Goal: Task Accomplishment & Management: Use online tool/utility

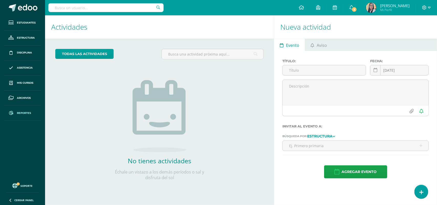
click at [25, 114] on span "Reportes" at bounding box center [24, 113] width 14 height 4
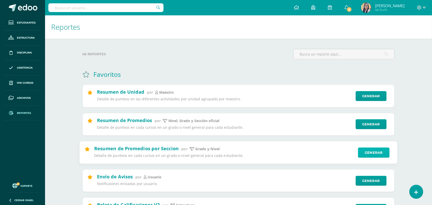
click at [374, 152] on link "Generar" at bounding box center [373, 152] width 31 height 10
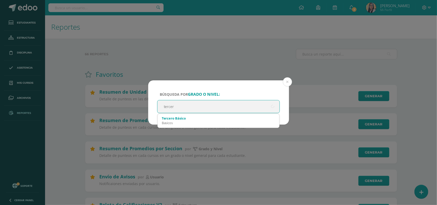
type input "tercero"
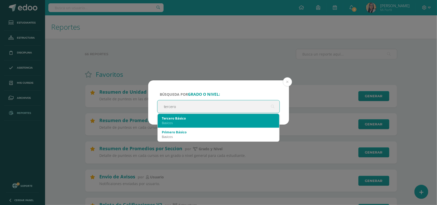
click at [171, 118] on div "Tercero Básico" at bounding box center [219, 118] width 114 height 5
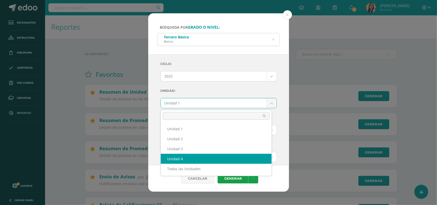
select select "Unidad 4"
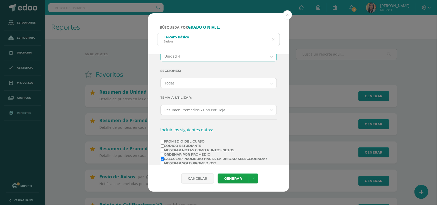
scroll to position [64, 0]
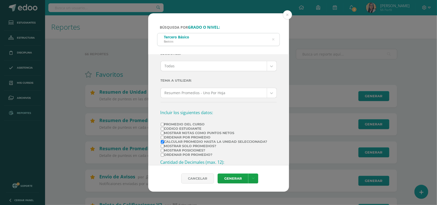
click at [162, 125] on input "Promedio del Curso" at bounding box center [162, 124] width 3 height 3
checkbox input "true"
click at [163, 139] on input "Ordenar por Promedio" at bounding box center [162, 137] width 3 height 3
checkbox input "true"
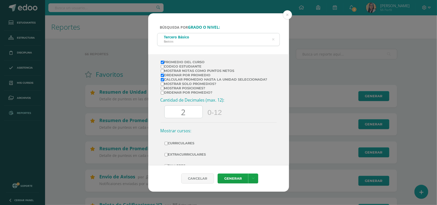
scroll to position [144, 0]
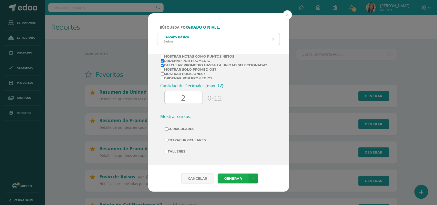
click at [232, 177] on link "Generar" at bounding box center [232, 178] width 31 height 10
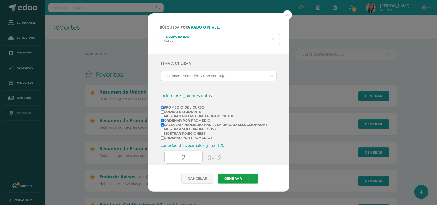
scroll to position [80, 0]
click at [162, 136] on input "Mostrar posiciones?" at bounding box center [162, 134] width 3 height 3
checkbox input "true"
click at [238, 177] on link "Generar" at bounding box center [232, 178] width 31 height 10
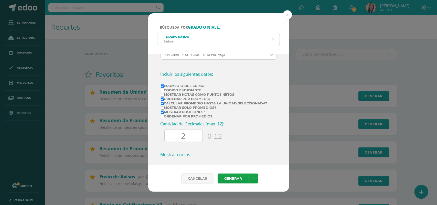
scroll to position [112, 0]
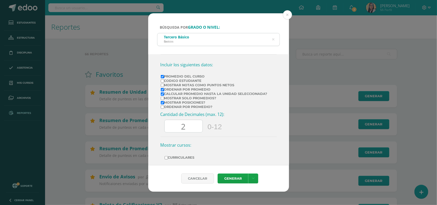
click at [162, 109] on input "Ordenar por promedio?" at bounding box center [162, 106] width 3 height 3
checkbox input "true"
click at [233, 182] on link "Generar" at bounding box center [232, 178] width 31 height 10
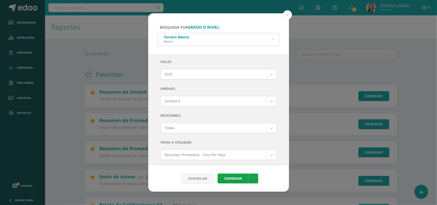
scroll to position [0, 0]
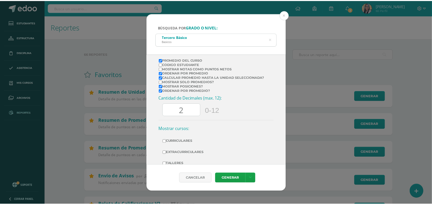
scroll to position [144, 0]
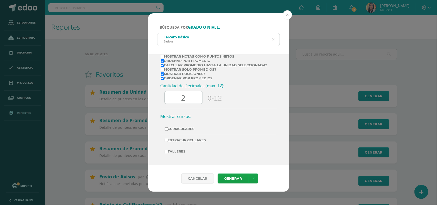
click at [286, 16] on button at bounding box center [287, 14] width 9 height 9
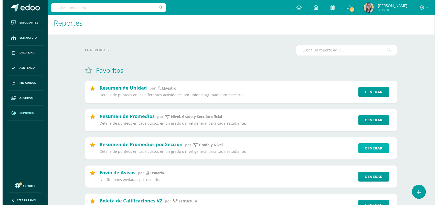
scroll to position [0, 0]
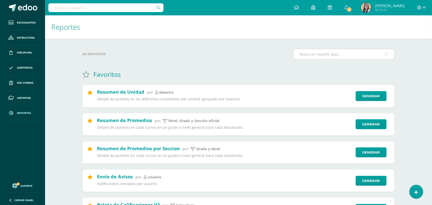
click at [310, 54] on input "text" at bounding box center [343, 54] width 101 height 10
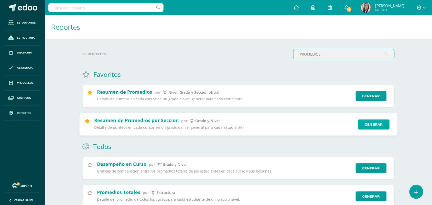
type input "PROMEDIOS"
click at [366, 124] on link "Generar" at bounding box center [373, 124] width 31 height 10
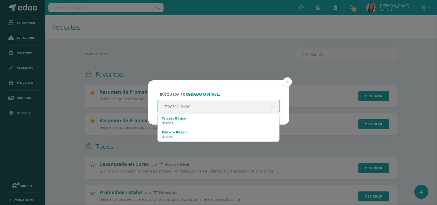
type input "TERCERO BÁSICO"
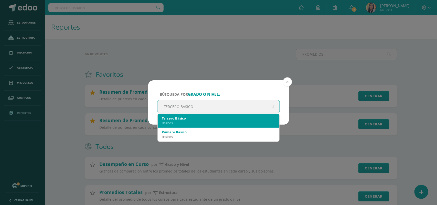
click at [188, 122] on div "Basicos" at bounding box center [219, 122] width 114 height 5
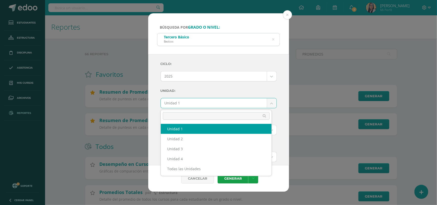
click at [267, 102] on body "Búsqueda por grado o nivel: Tercero Básico Basicos TERCERO BÁSICO Ciclo: 2025 2…" at bounding box center [218, 140] width 437 height 280
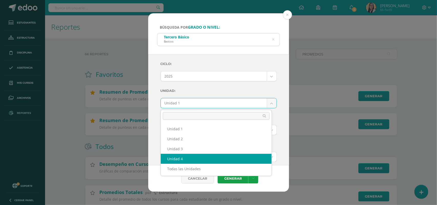
select select "Unidad 4"
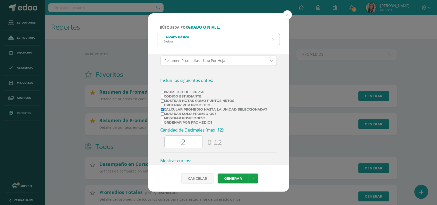
scroll to position [128, 0]
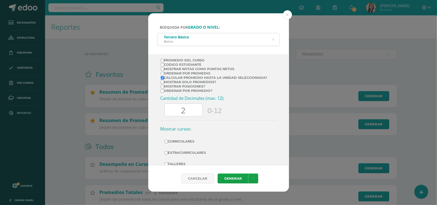
click at [162, 61] on input "Promedio del Curso" at bounding box center [162, 60] width 3 height 3
checkbox input "true"
click at [163, 71] on input "Mostrar Notas Como Puntos Netos" at bounding box center [162, 69] width 3 height 3
checkbox input "true"
click at [163, 88] on input "Mostrar posiciones?" at bounding box center [162, 86] width 3 height 3
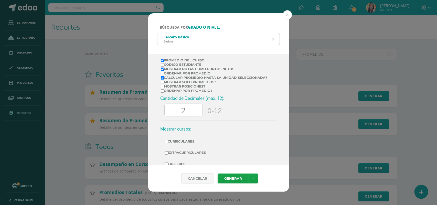
checkbox input "true"
click at [235, 181] on link "Generar" at bounding box center [232, 178] width 31 height 10
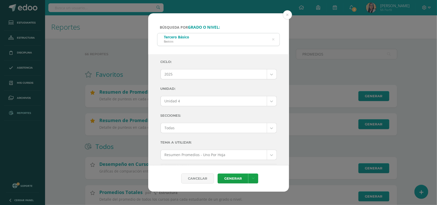
scroll to position [0, 0]
click at [287, 13] on button at bounding box center [287, 14] width 9 height 9
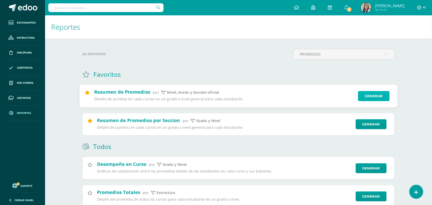
click at [377, 98] on link "Generar" at bounding box center [373, 96] width 31 height 10
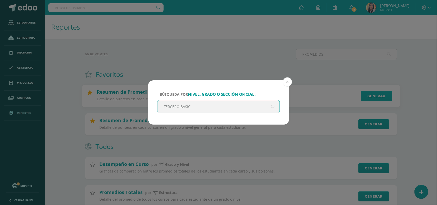
type input "TERCERO BÁSICO"
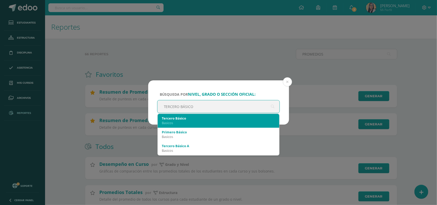
click at [181, 124] on div "Basicos" at bounding box center [219, 122] width 114 height 5
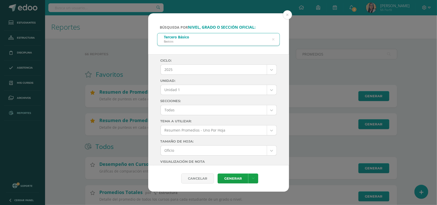
click at [266, 90] on body "Búsqueda por nivel, grado o sección oficial: Tercero Básico Basicos TERCERO BÁS…" at bounding box center [218, 140] width 437 height 280
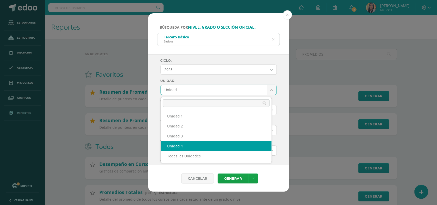
select select "Unidad 4"
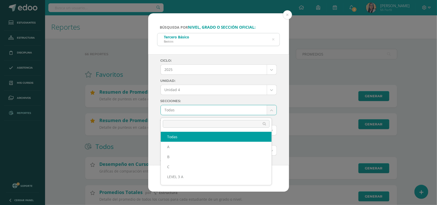
click at [263, 112] on body "Búsqueda por nivel, grado o sección oficial: Tercero Básico Basicos TERCERO BÁS…" at bounding box center [218, 140] width 437 height 280
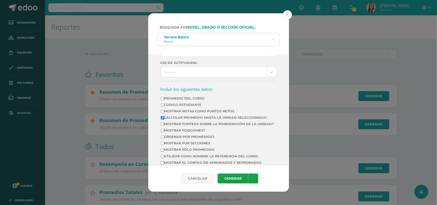
scroll to position [160, 0]
click at [162, 100] on input "Promedio del Curso" at bounding box center [162, 97] width 3 height 3
checkbox input "true"
click at [163, 113] on input "Mostrar Notas Como Puntos Netos" at bounding box center [162, 110] width 3 height 3
checkbox input "true"
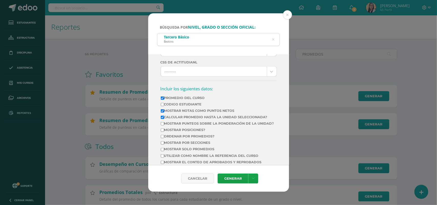
click at [161, 132] on input "Mostrar posiciones?" at bounding box center [162, 129] width 3 height 3
checkbox input "true"
click at [237, 178] on link "Generar" at bounding box center [232, 178] width 31 height 10
